Goal: Find specific page/section: Find specific page/section

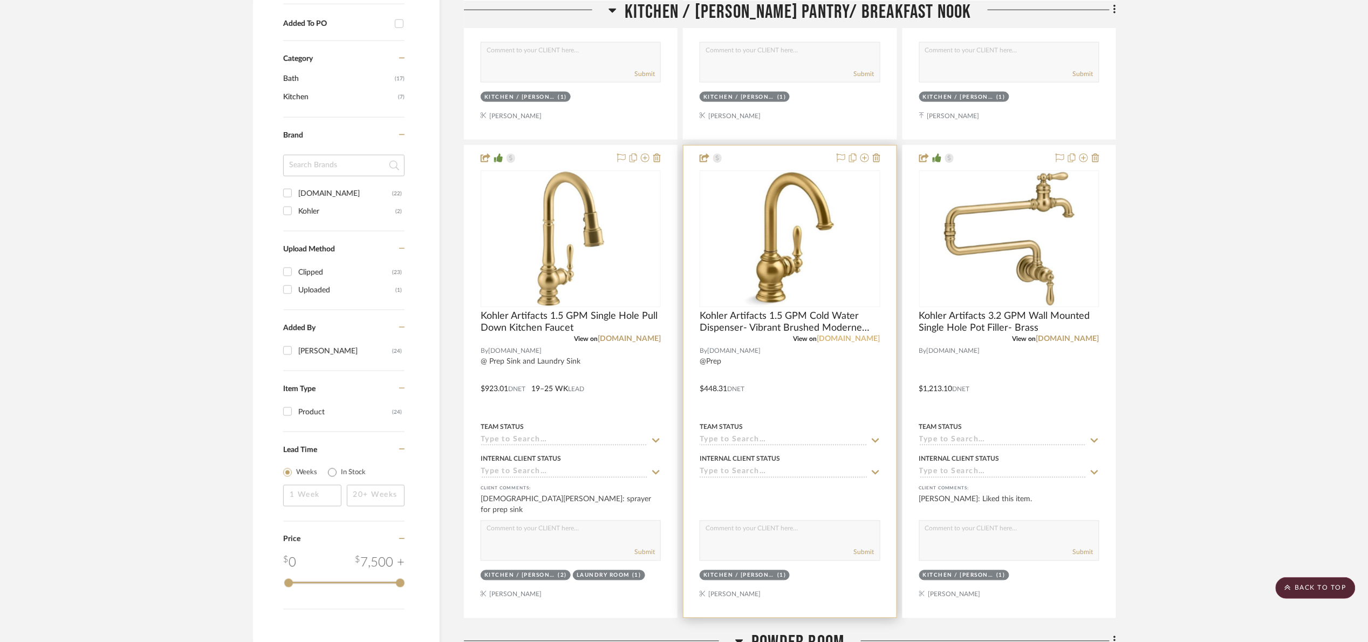
click at [858, 338] on link "[DOMAIN_NAME]" at bounding box center [848, 340] width 63 height 8
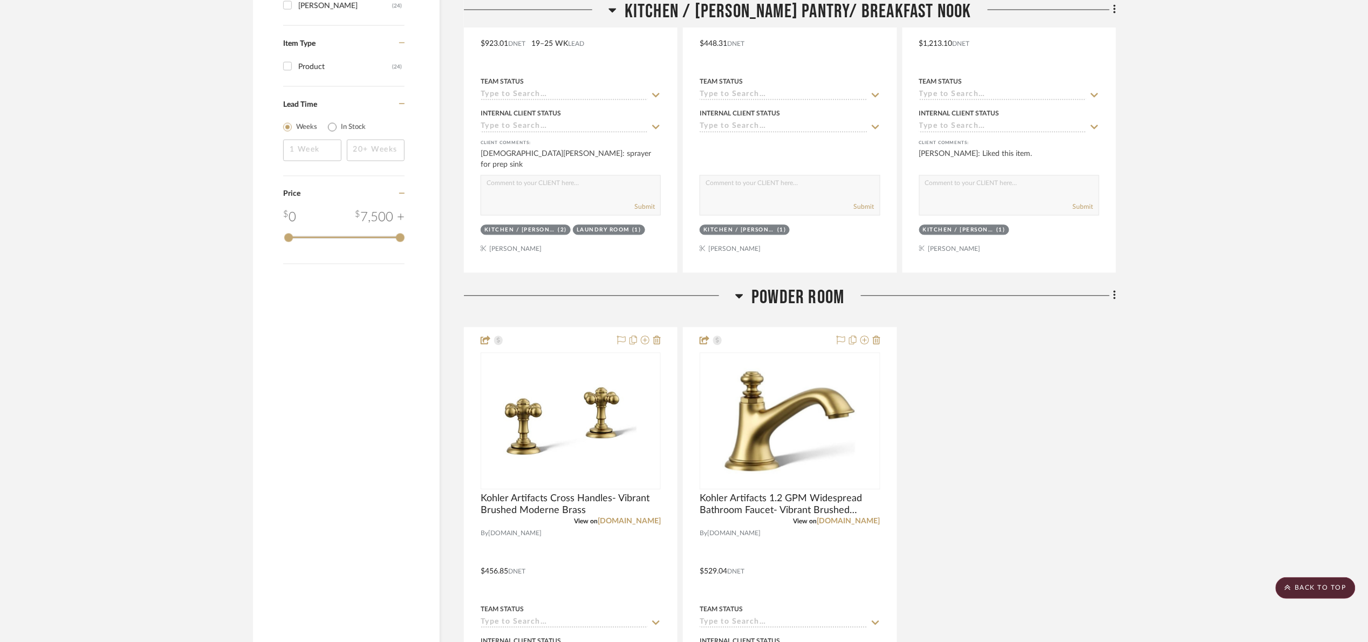
scroll to position [971, 0]
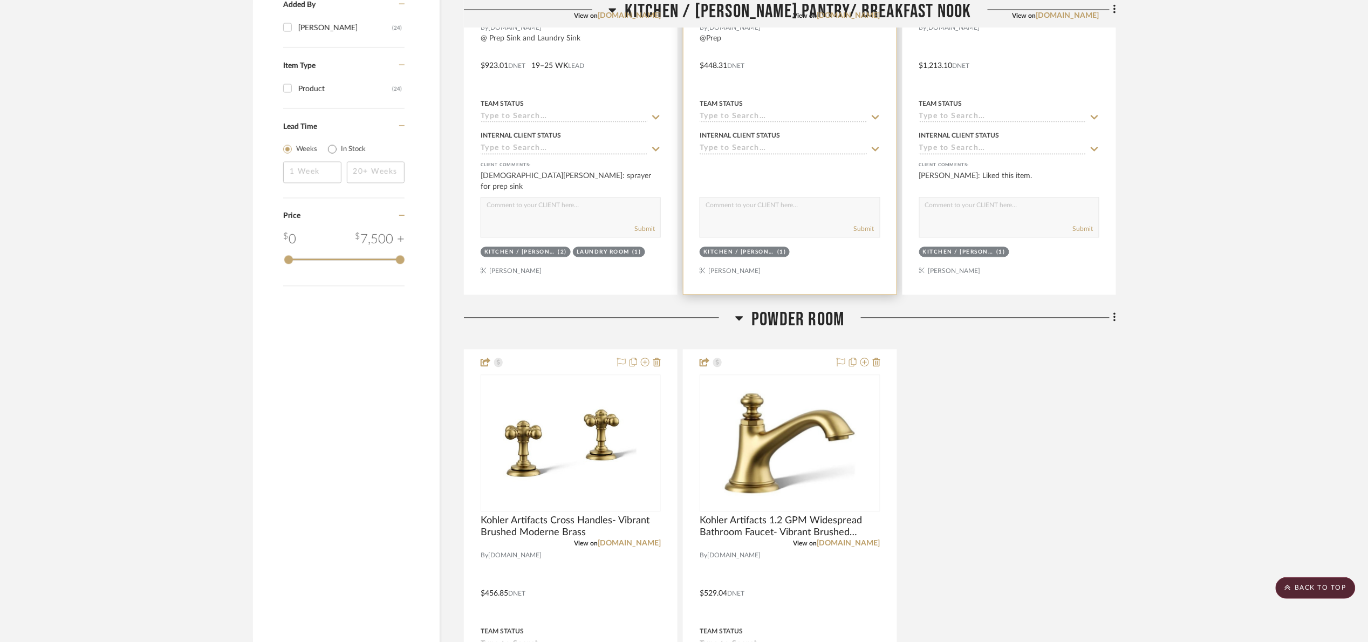
click at [791, 15] on div "View on build.com" at bounding box center [790, 16] width 180 height 10
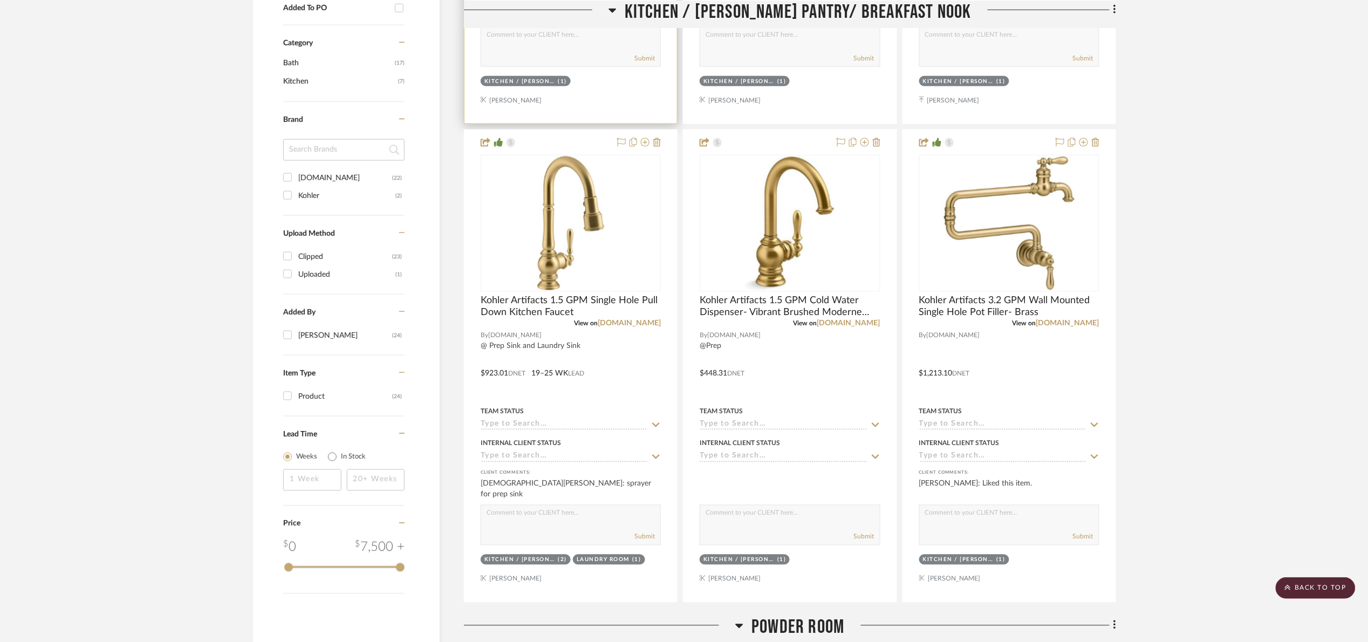
scroll to position [647, 0]
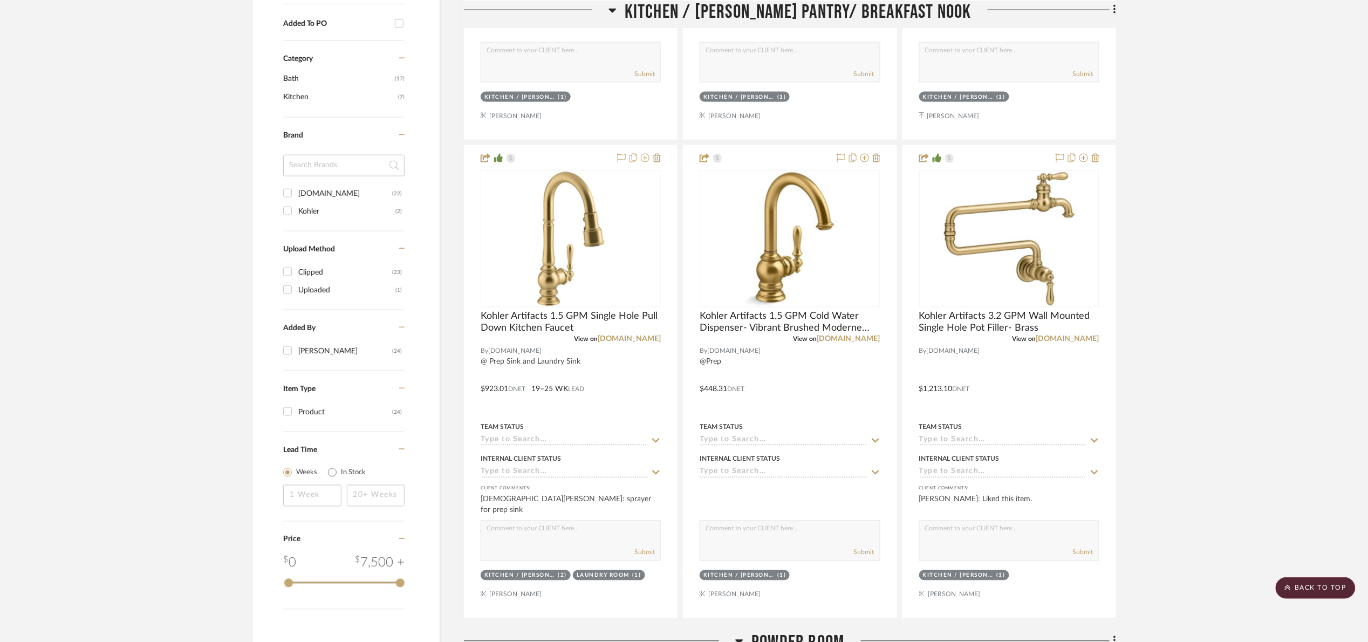
click at [645, 15] on h3 "Kitchen / [PERSON_NAME] Pantry/ Breakfast Nook" at bounding box center [789, 11] width 363 height 23
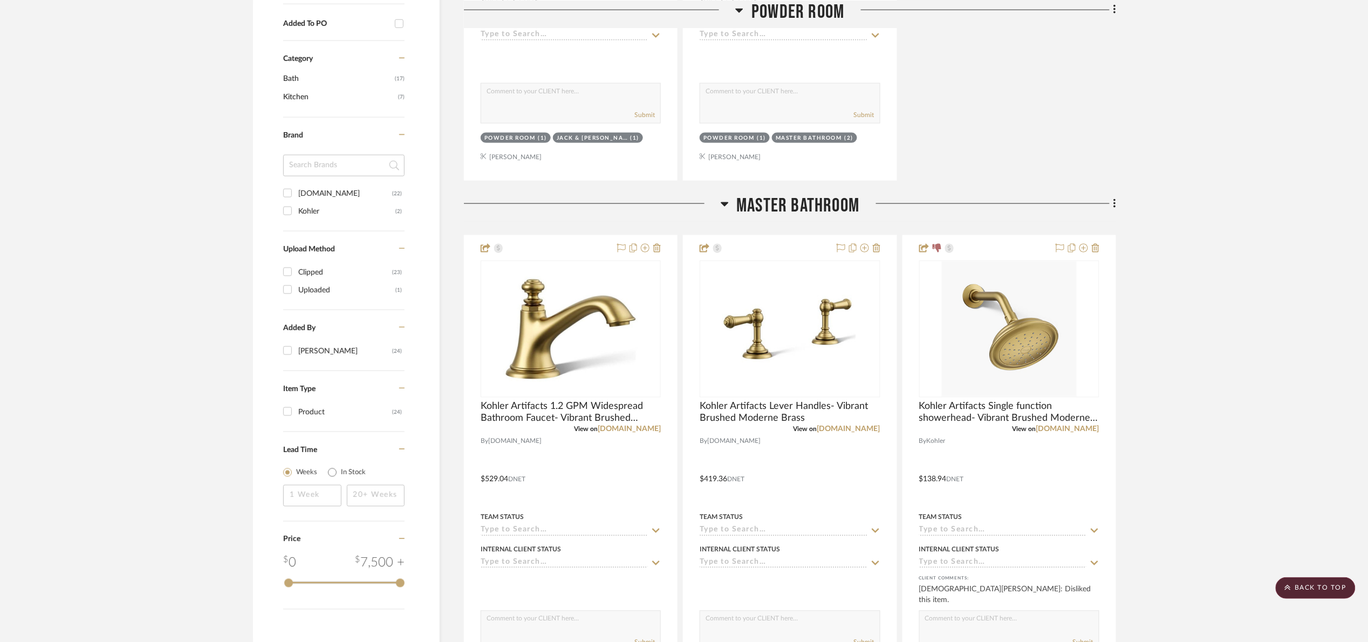
click at [780, 212] on span "Master Bathroom" at bounding box center [798, 205] width 123 height 23
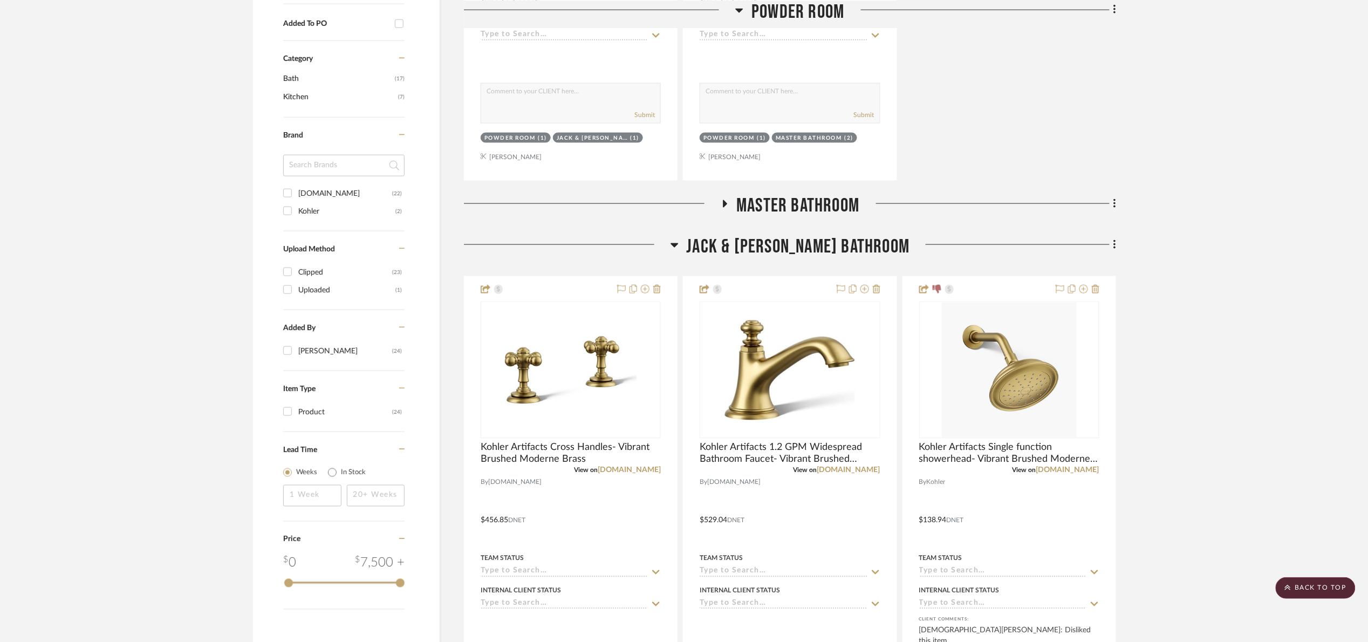
click at [815, 244] on span "Jack & [PERSON_NAME] Bathroom" at bounding box center [798, 246] width 223 height 23
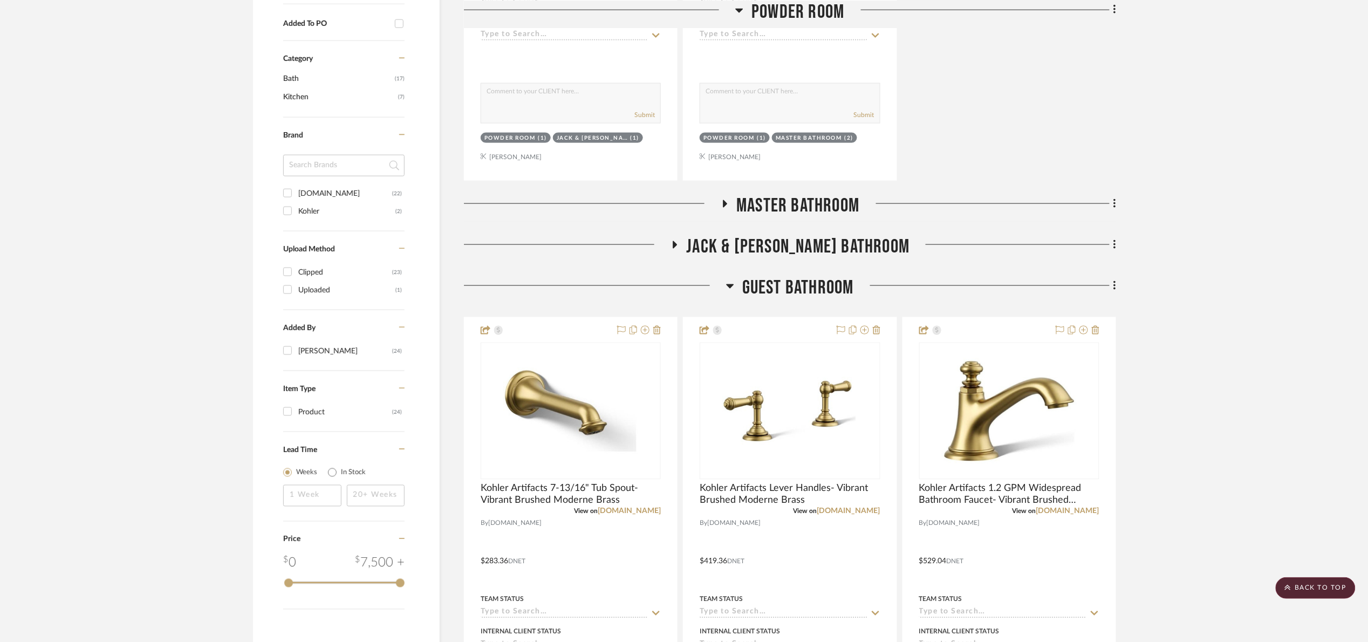
click at [810, 291] on span "Guest Bathroom" at bounding box center [798, 287] width 112 height 23
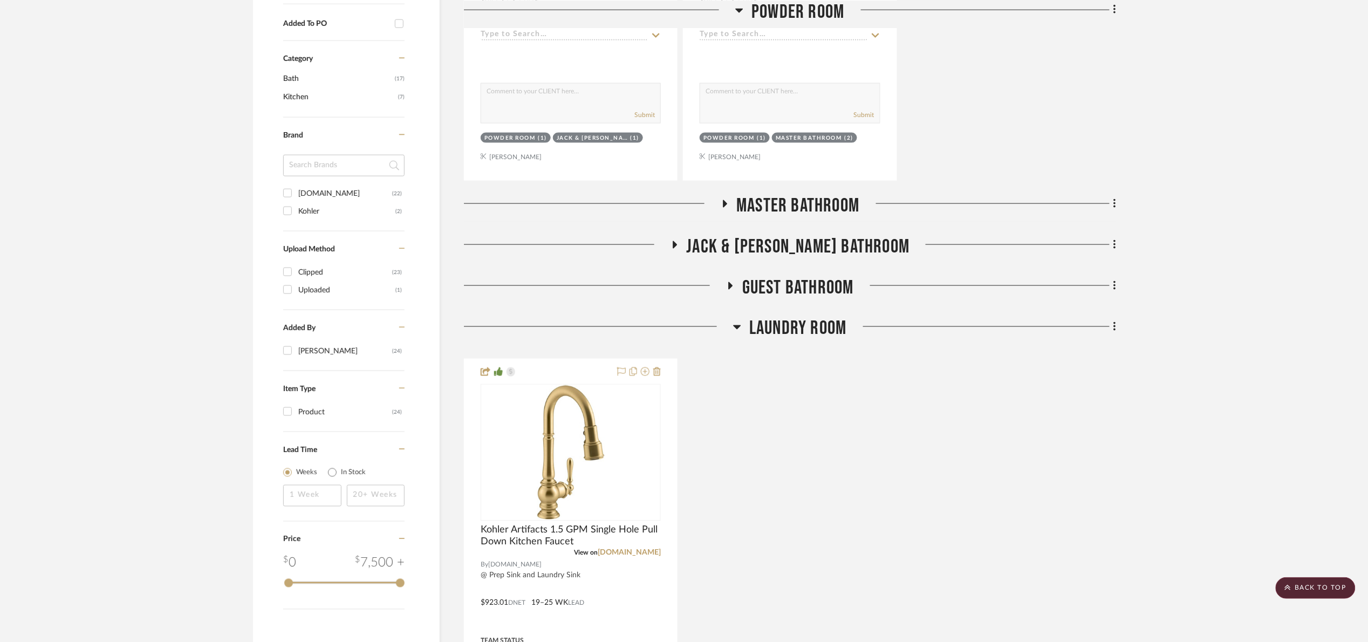
click at [806, 324] on span "Laundry Room" at bounding box center [797, 328] width 97 height 23
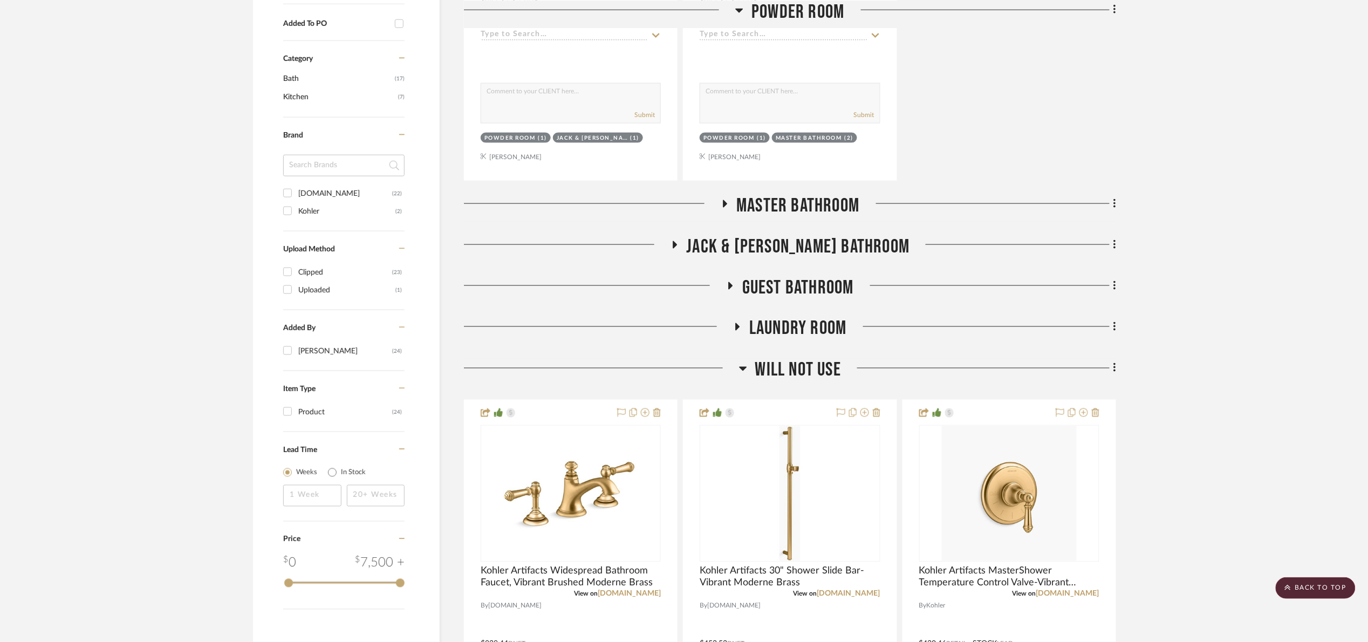
drag, startPoint x: 802, startPoint y: 374, endPoint x: 802, endPoint y: 311, distance: 62.6
click at [803, 372] on span "Will not use" at bounding box center [798, 370] width 86 height 23
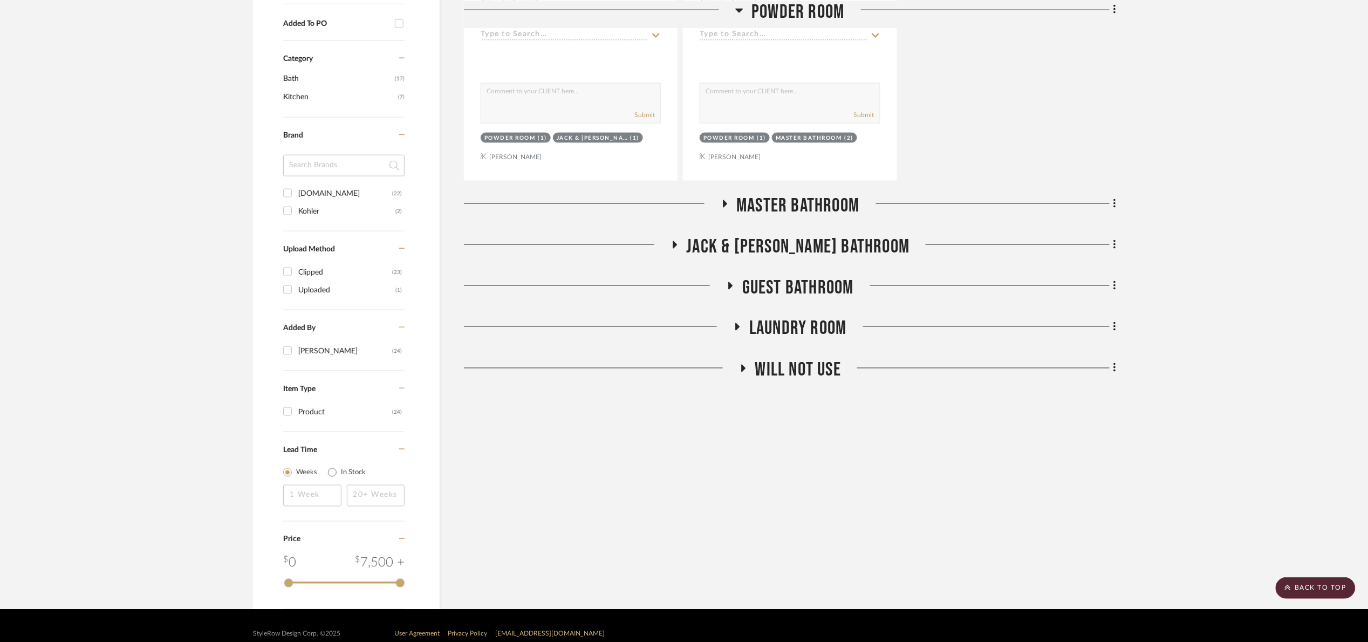
click at [799, 242] on span "Jack & [PERSON_NAME] Bathroom" at bounding box center [798, 246] width 223 height 23
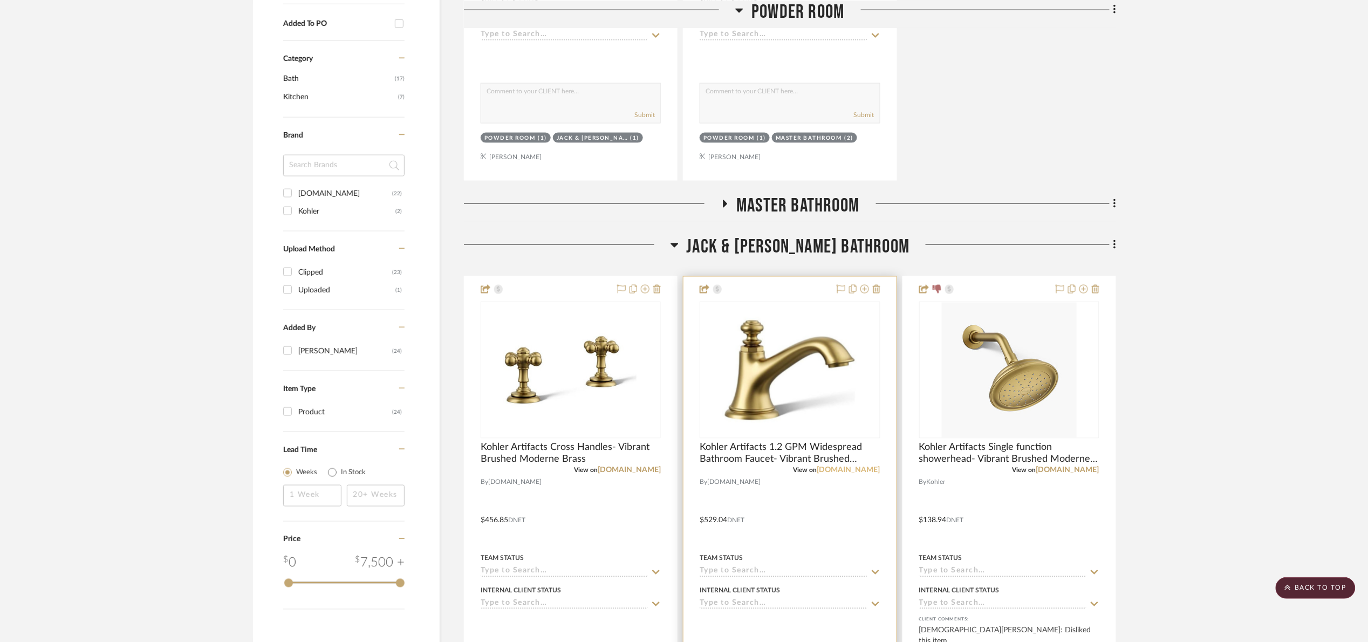
click at [870, 470] on link "[DOMAIN_NAME]" at bounding box center [848, 471] width 63 height 8
click at [865, 471] on link "[DOMAIN_NAME]" at bounding box center [848, 471] width 63 height 8
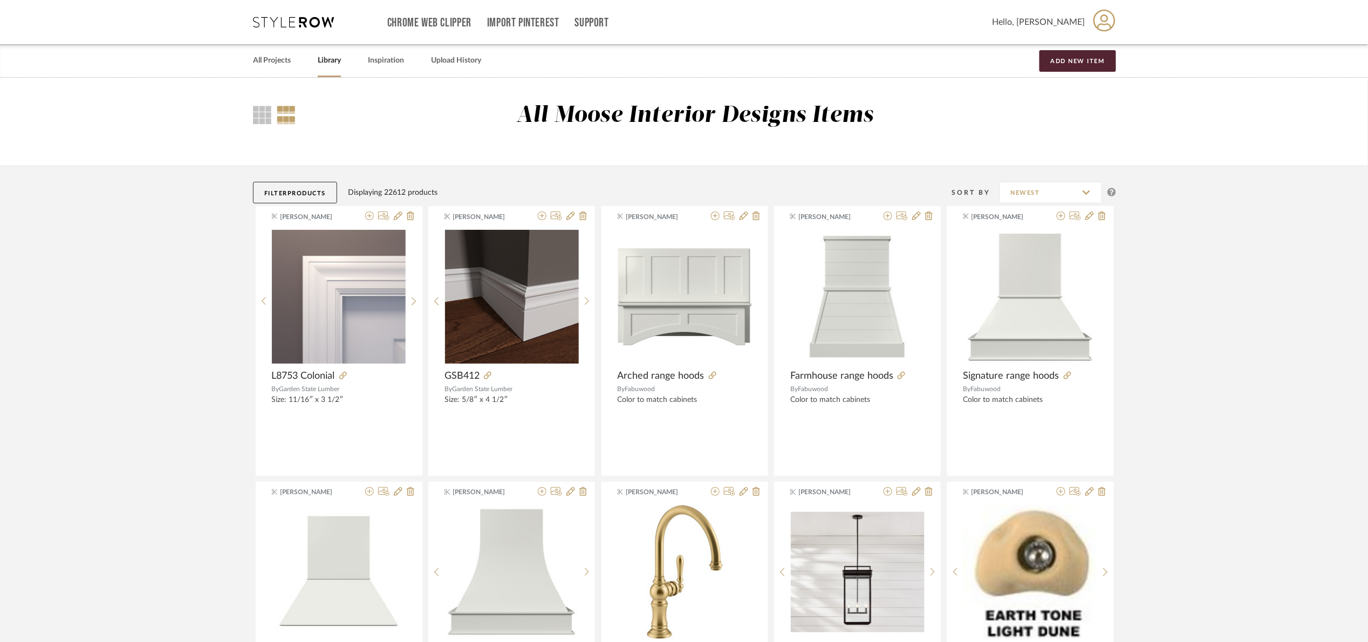
click at [338, 62] on link "Library" at bounding box center [329, 60] width 23 height 15
click at [276, 66] on link "All Projects" at bounding box center [272, 60] width 38 height 15
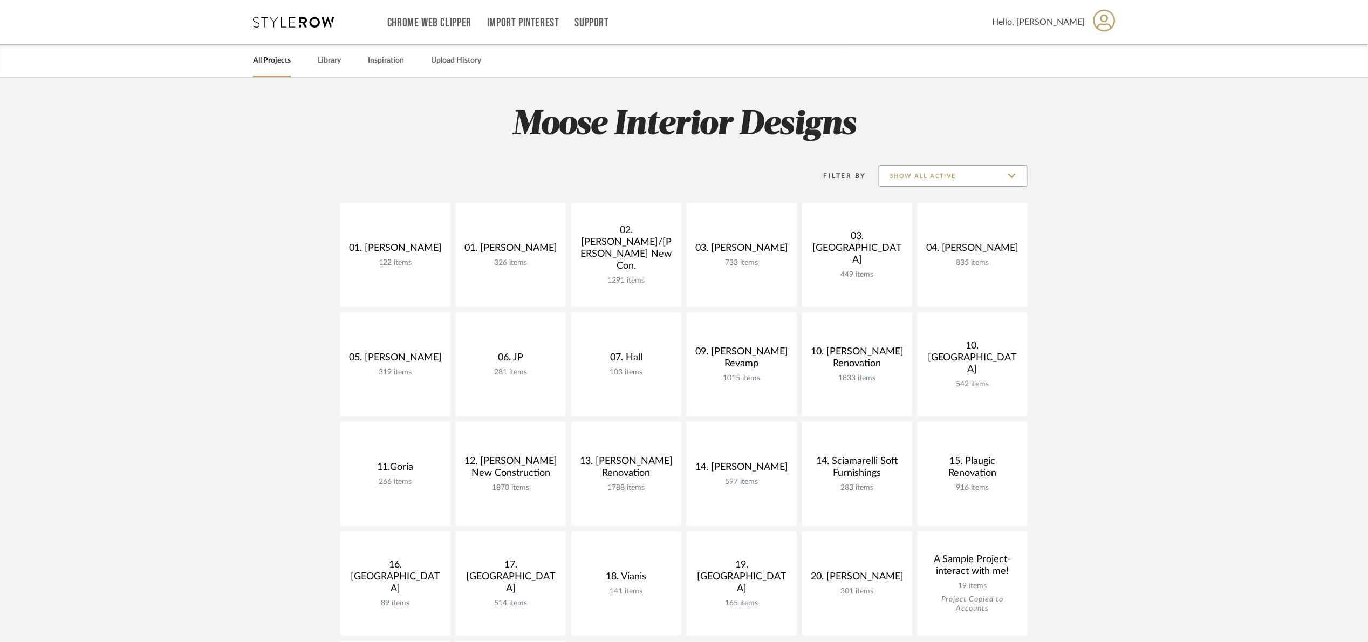
click at [998, 167] on input "Show All Active" at bounding box center [953, 176] width 149 height 22
click at [928, 252] on span "Archived" at bounding box center [955, 254] width 128 height 9
type input "Archived"
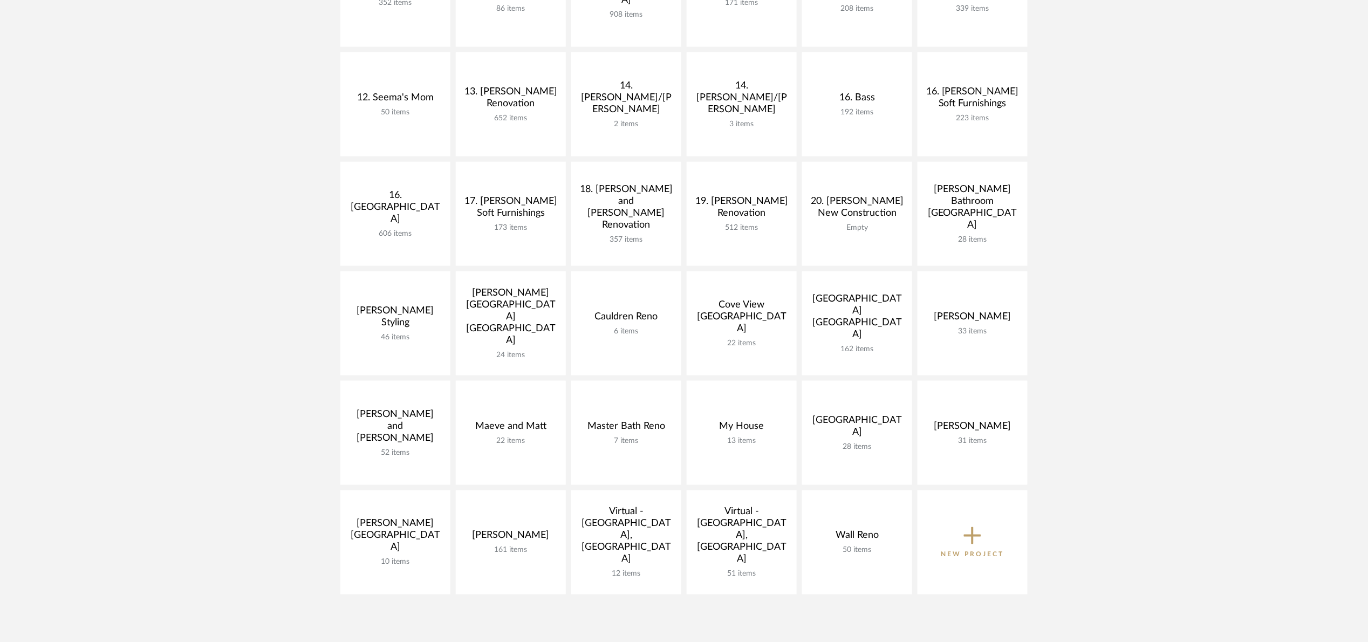
scroll to position [485, 0]
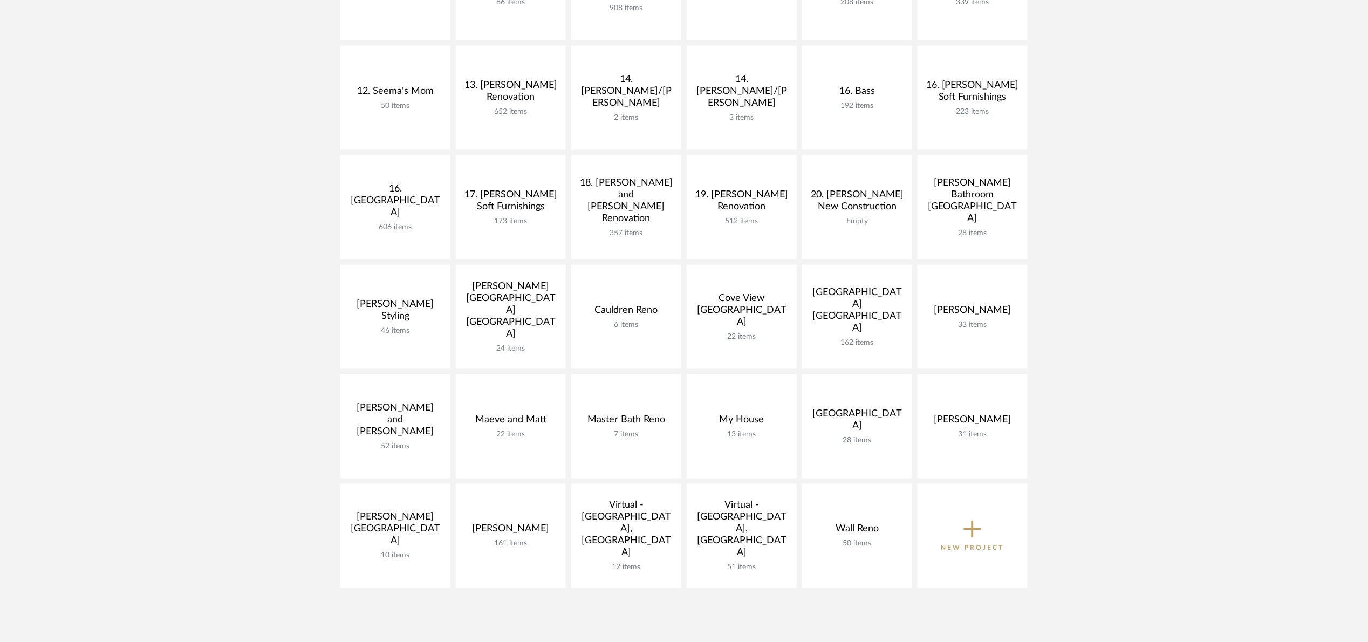
click at [1228, 275] on project-collections "Explore the Client Dashboard in Action! See how mood boards, project files, and…" at bounding box center [684, 239] width 1368 height 1295
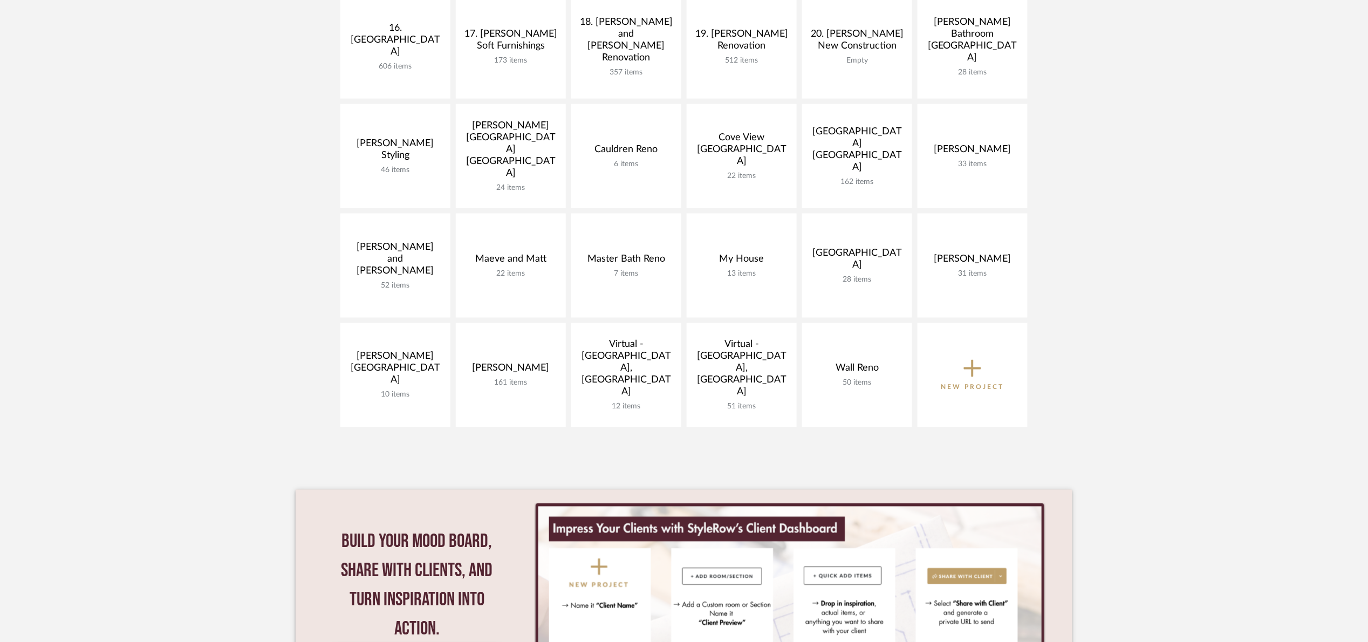
scroll to position [647, 0]
click at [1187, 390] on project-collections "Explore the Client Dashboard in Action! See how mood boards, project files, and…" at bounding box center [684, 77] width 1368 height 1295
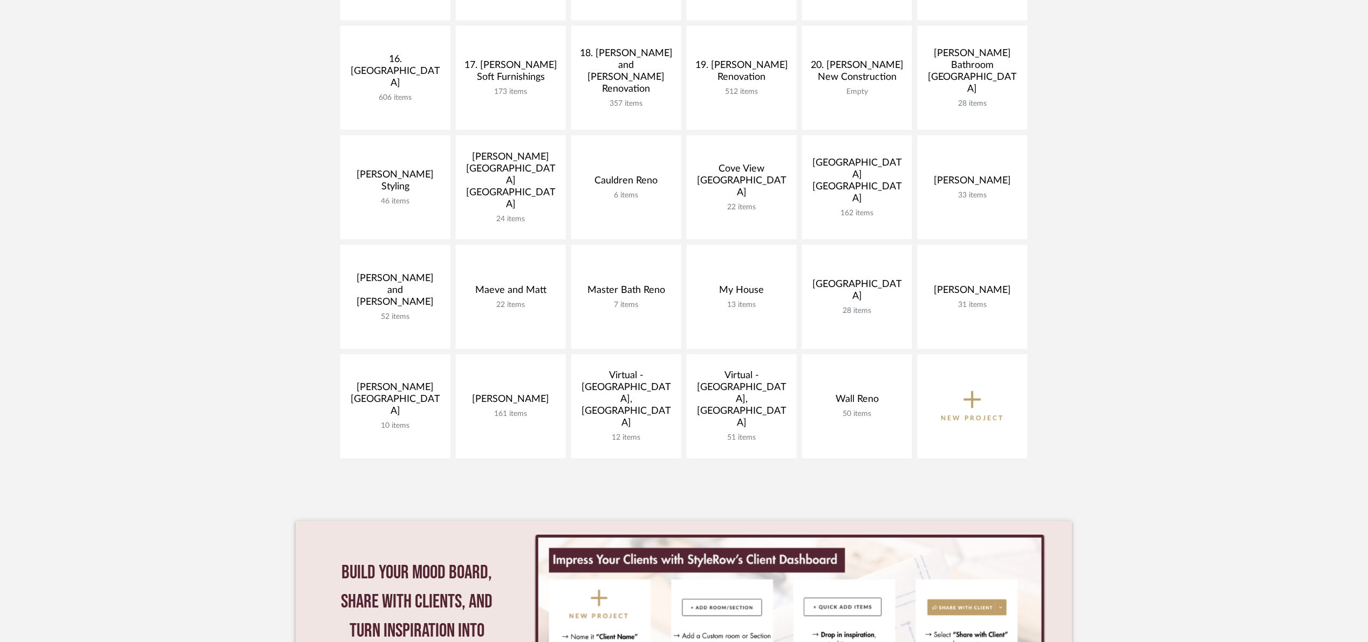
scroll to position [485, 0]
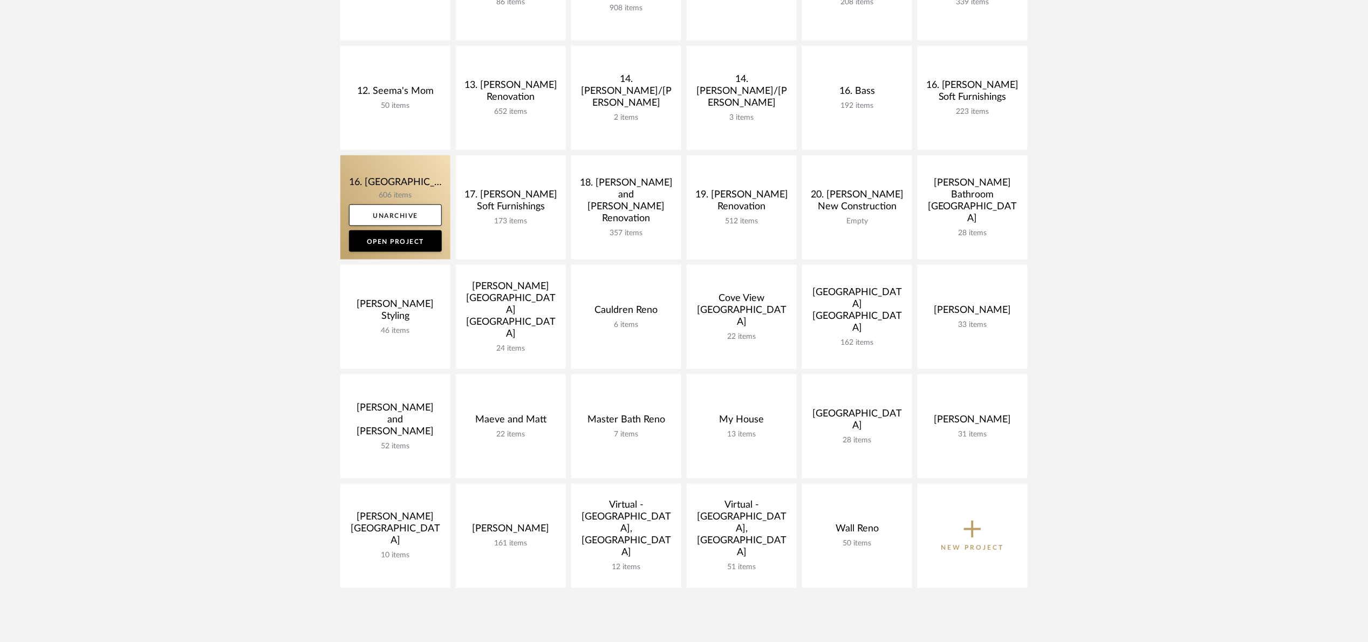
click at [351, 188] on link at bounding box center [395, 207] width 110 height 104
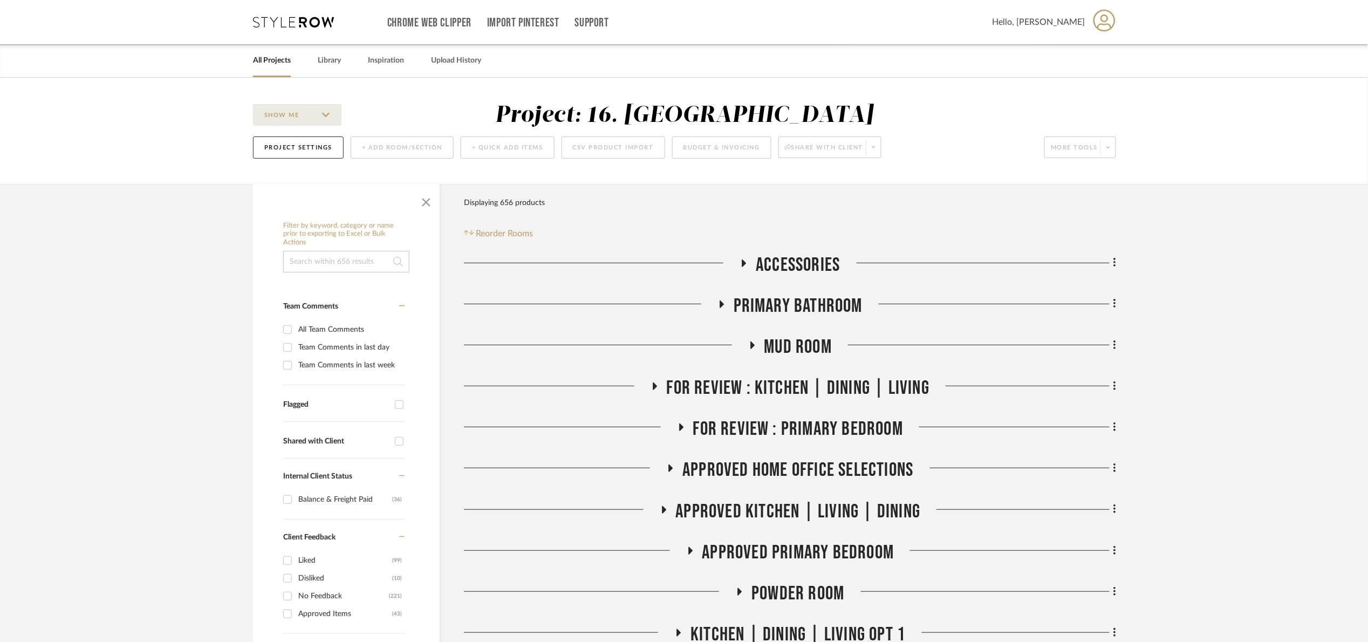
click at [799, 309] on span "Primary Bathroom" at bounding box center [798, 306] width 129 height 23
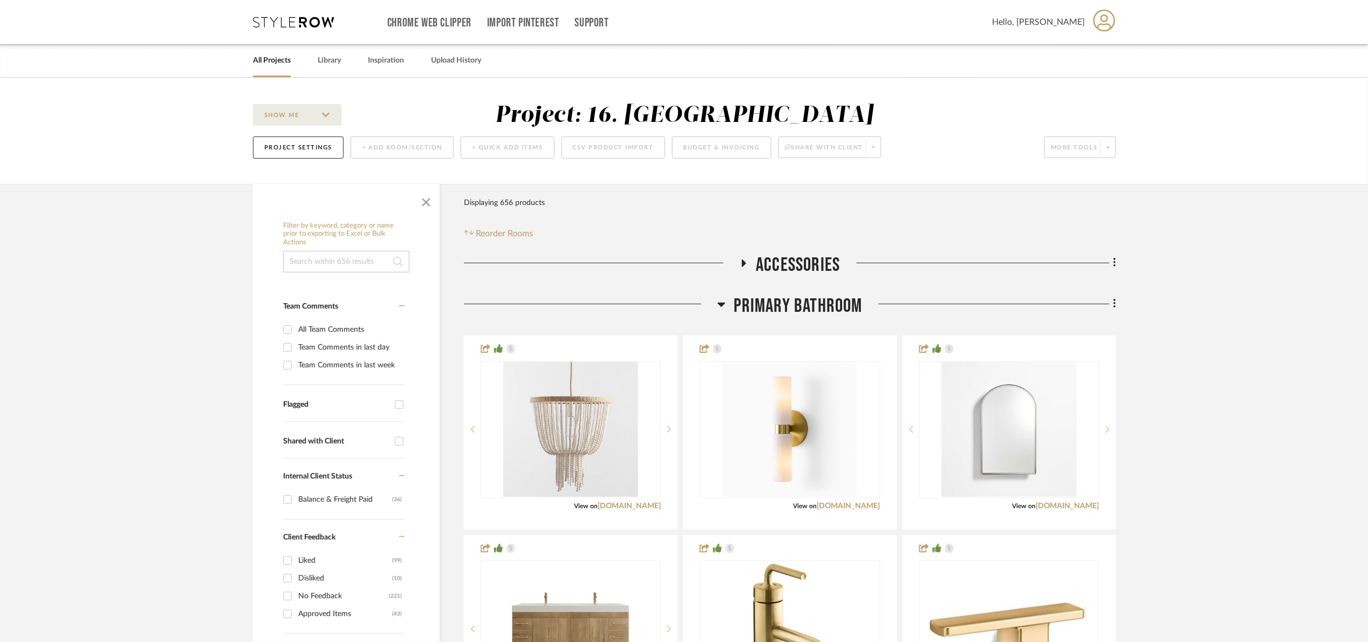
click at [799, 308] on span "Primary Bathroom" at bounding box center [798, 306] width 129 height 23
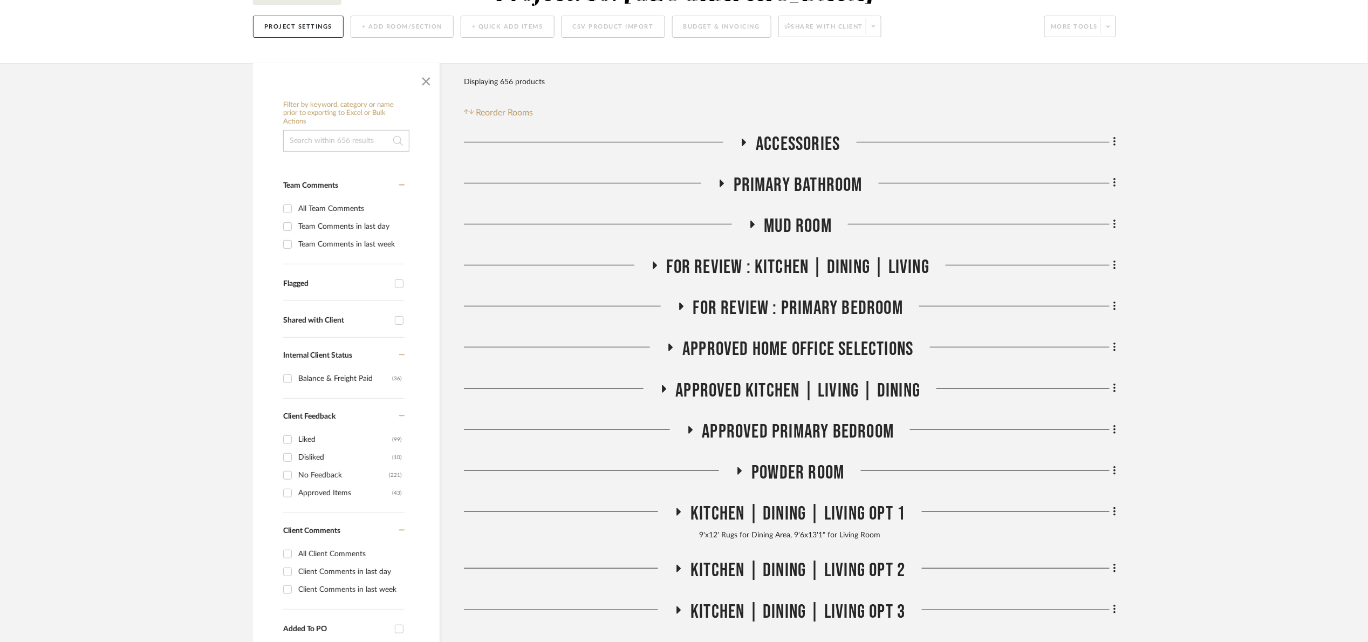
scroll to position [162, 0]
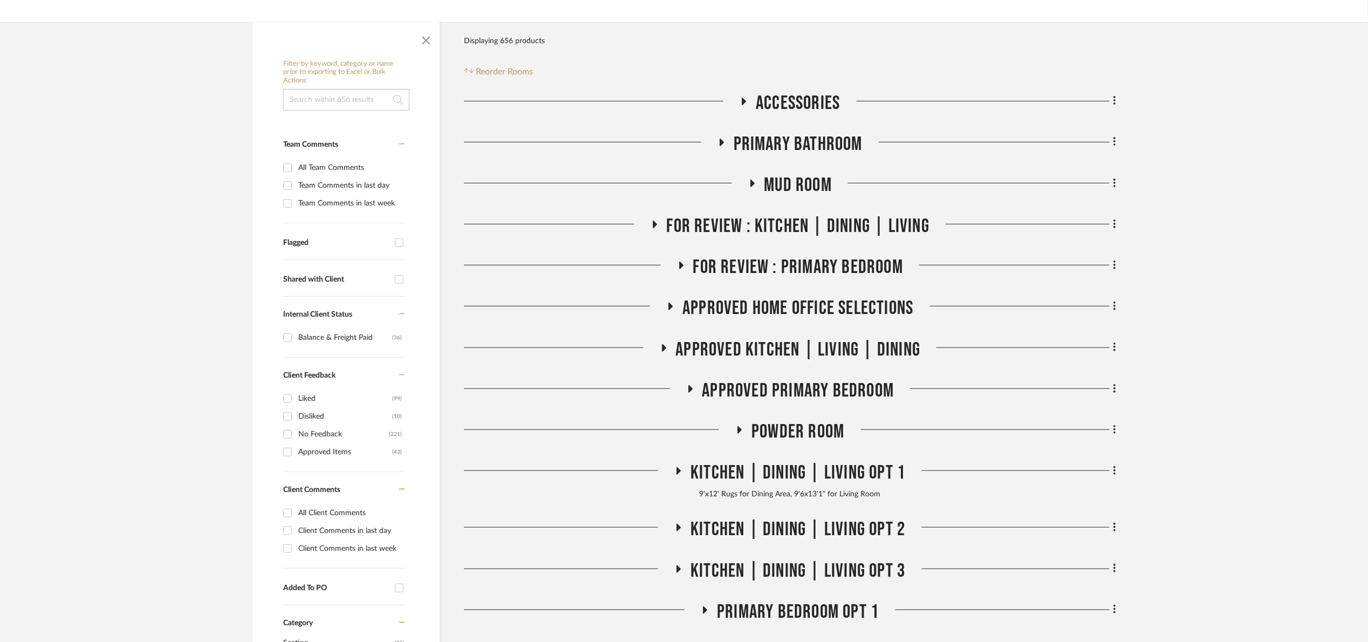
drag, startPoint x: 834, startPoint y: 433, endPoint x: 846, endPoint y: 414, distance: 22.6
click at [834, 430] on span "Powder Room" at bounding box center [797, 431] width 93 height 23
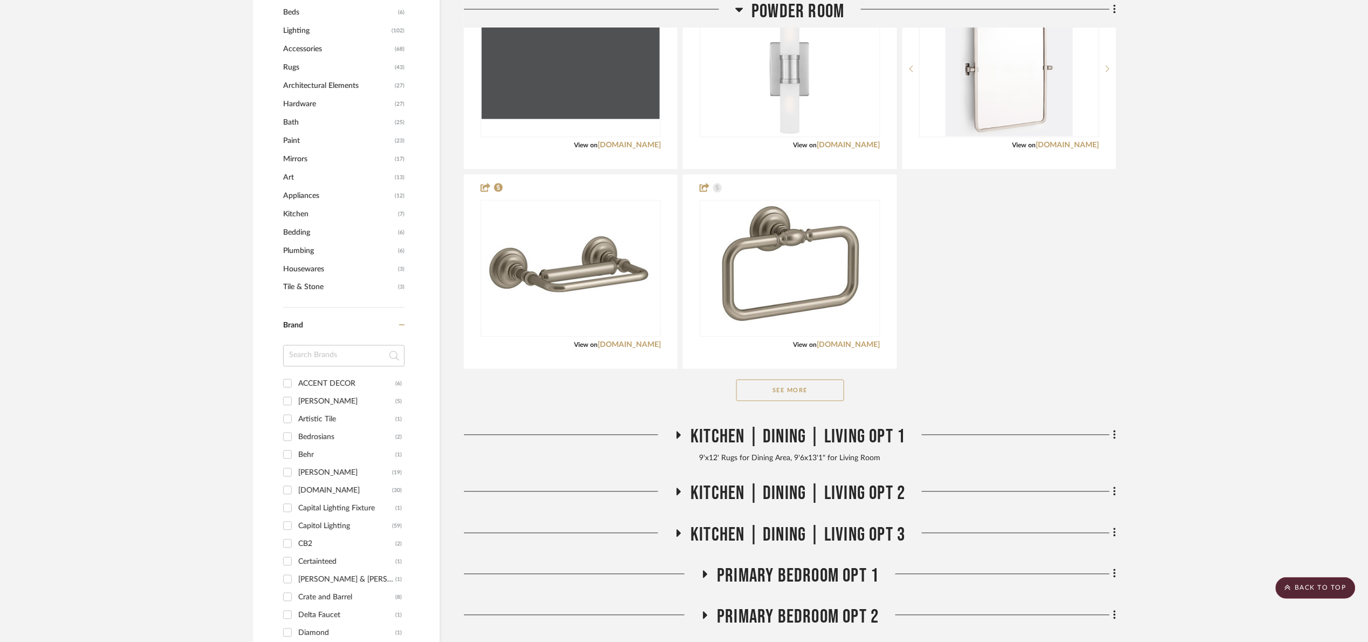
scroll to position [809, 0]
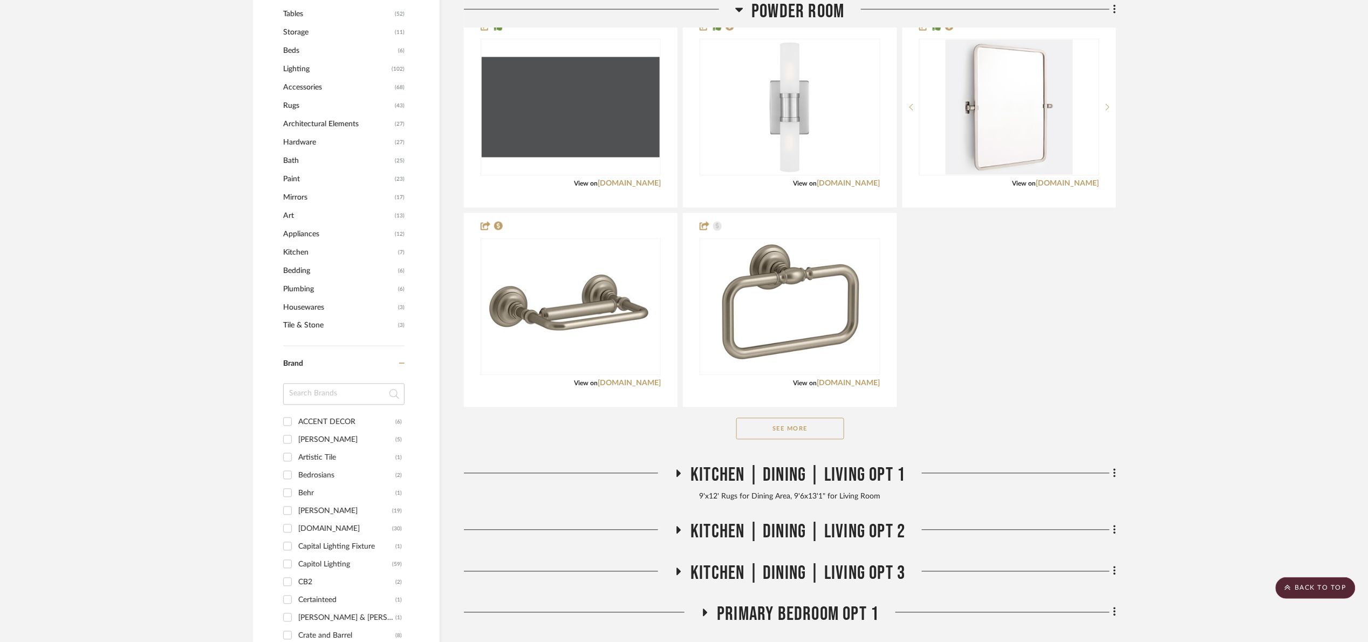
click at [808, 433] on button "See More" at bounding box center [790, 429] width 108 height 22
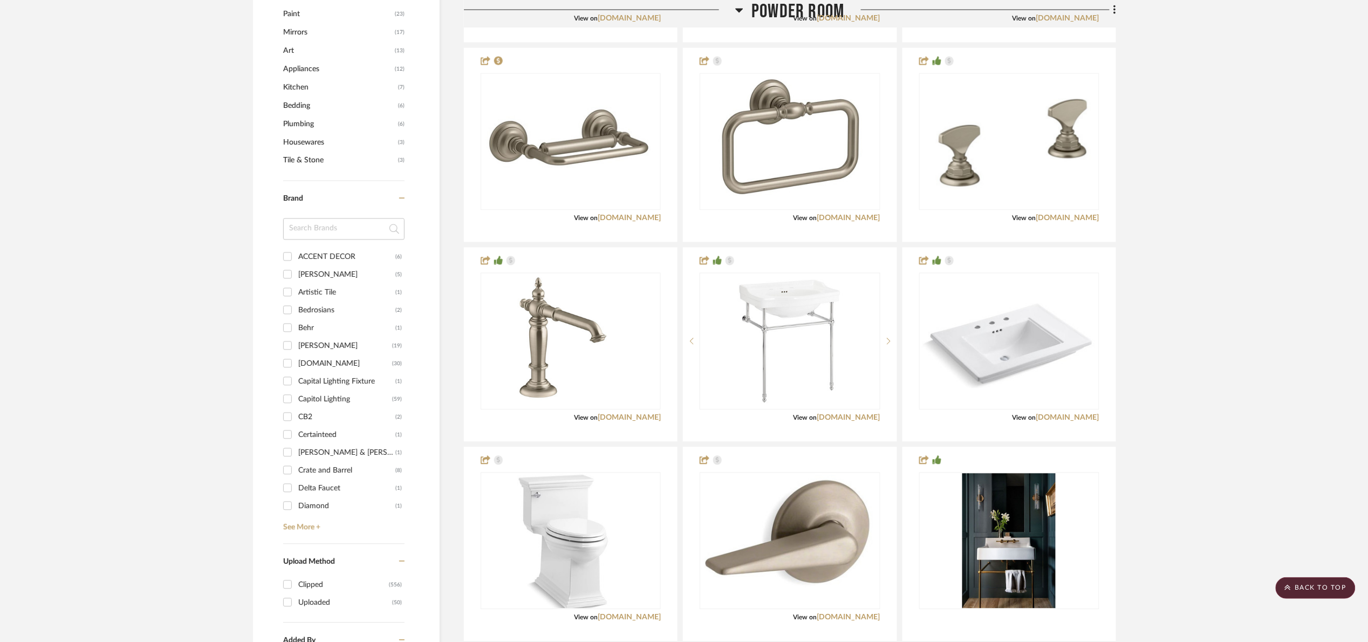
scroll to position [1133, 0]
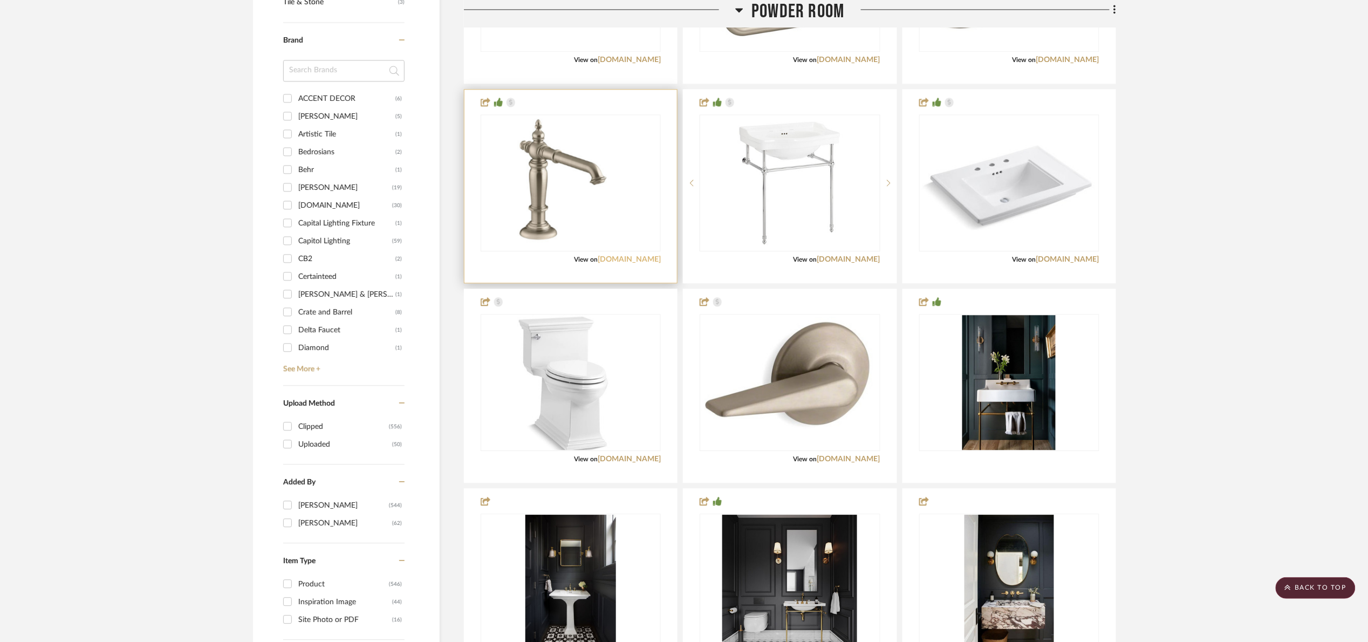
click at [644, 259] on link "[DOMAIN_NAME]" at bounding box center [629, 260] width 63 height 8
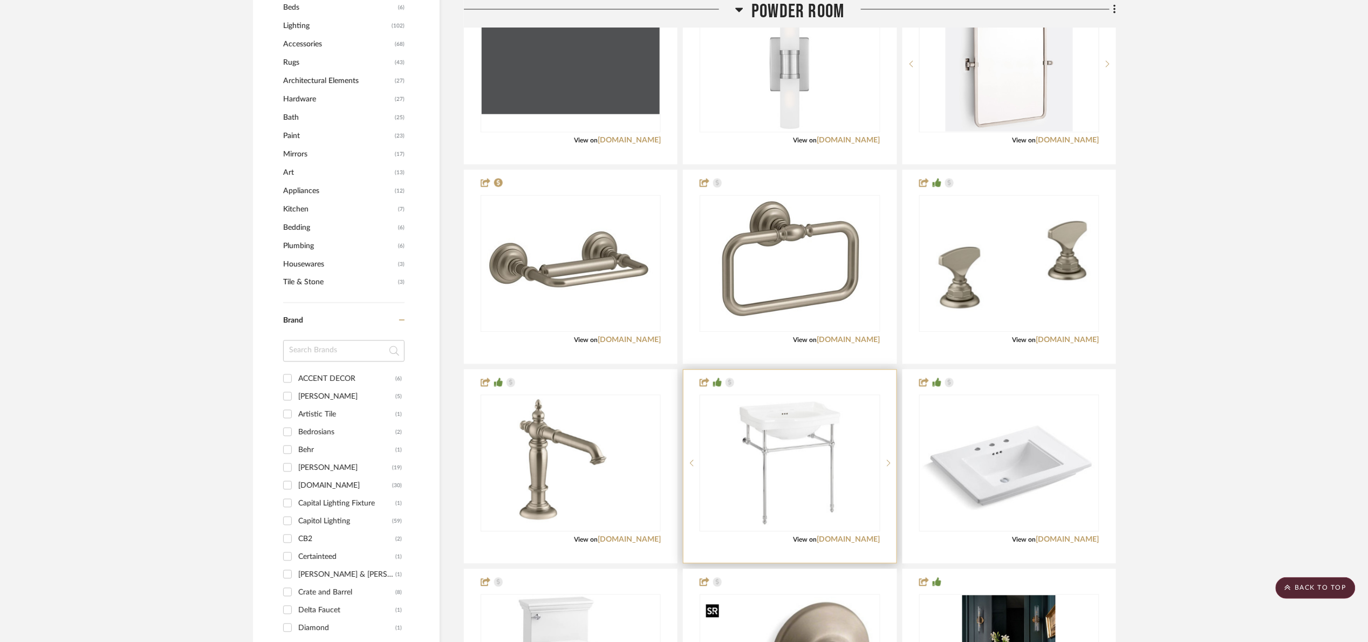
scroll to position [809, 0]
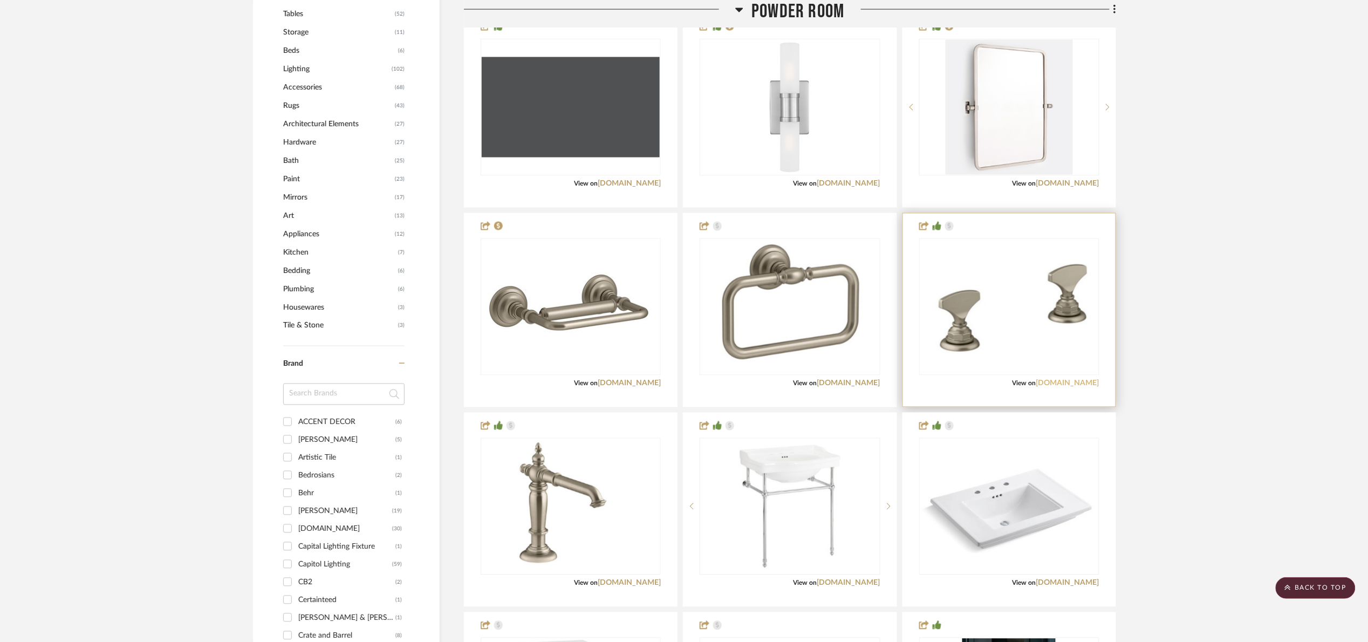
click at [1070, 381] on link "[DOMAIN_NAME]" at bounding box center [1067, 384] width 63 height 8
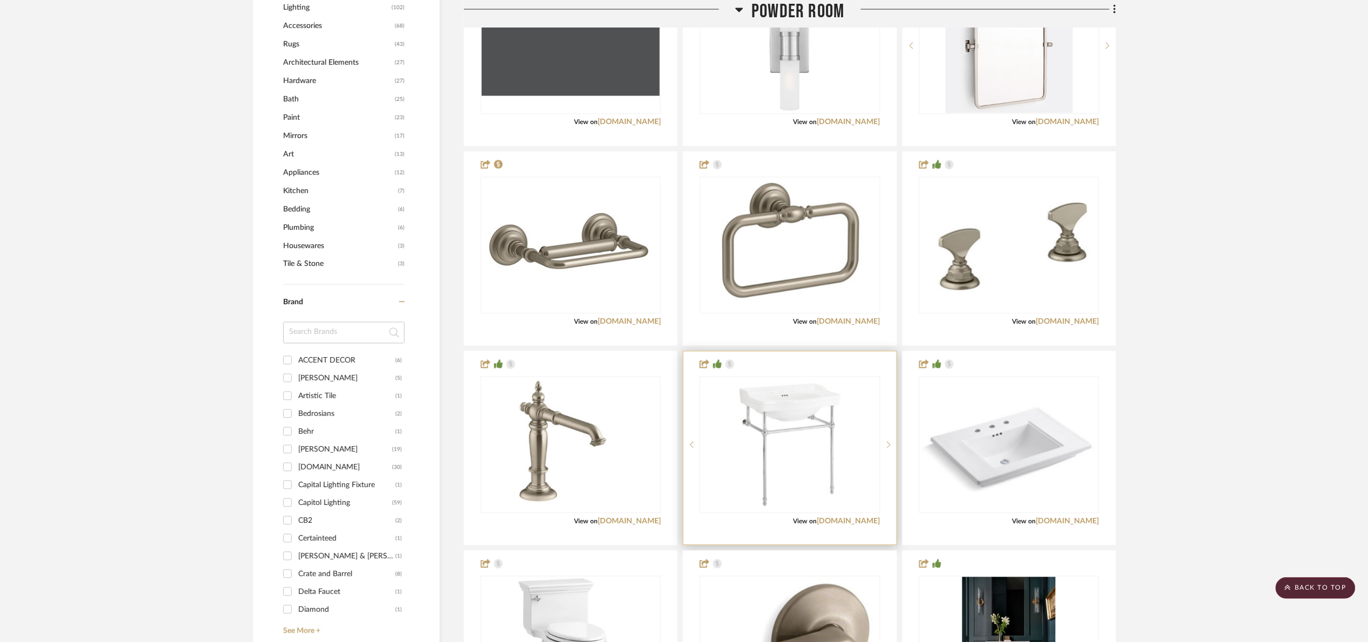
scroll to position [890, 0]
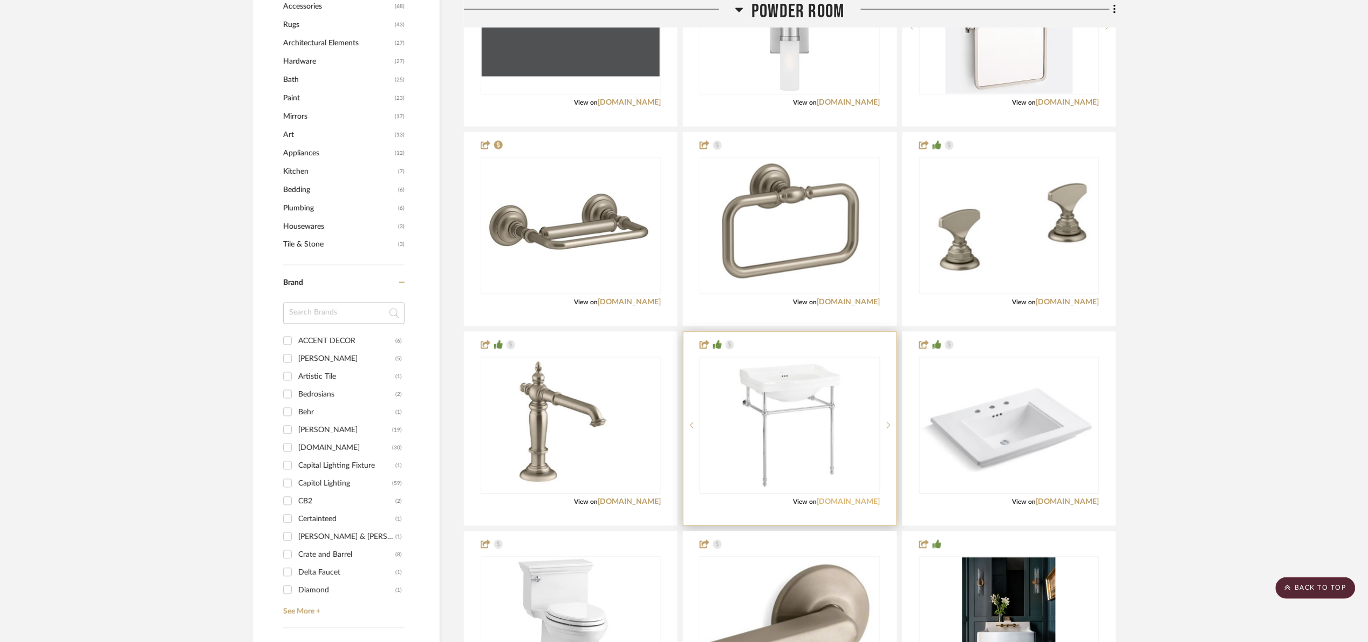
click at [838, 500] on link "signaturehardware.com" at bounding box center [848, 502] width 63 height 8
